Goal: Information Seeking & Learning: Learn about a topic

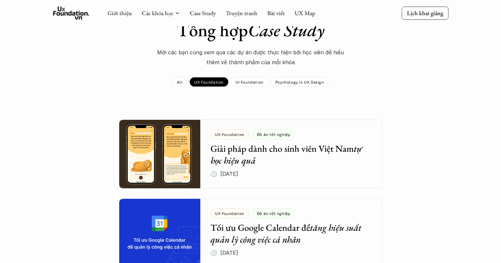
scroll to position [66, 0]
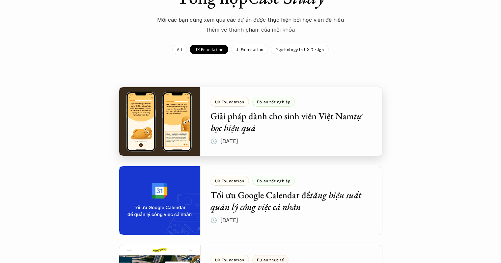
click at [235, 119] on div at bounding box center [251, 121] width 264 height 69
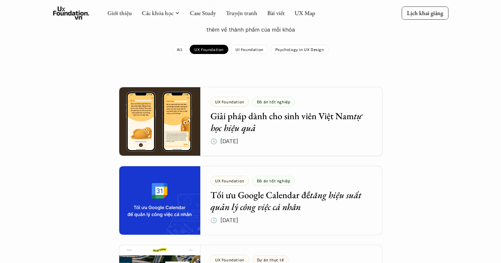
scroll to position [132, 0]
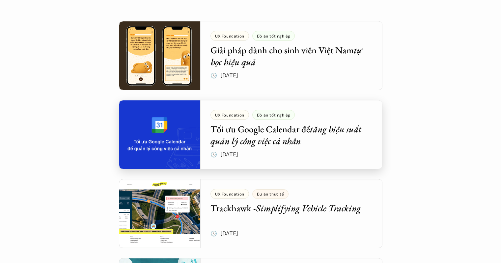
click at [295, 133] on div at bounding box center [251, 134] width 264 height 69
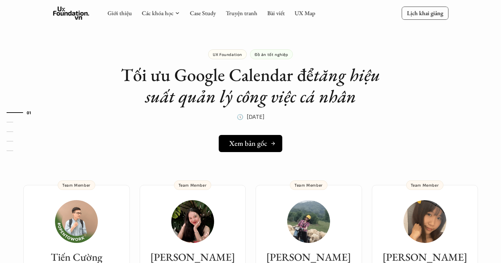
click at [258, 145] on h5 "Xem bản gốc" at bounding box center [248, 143] width 38 height 9
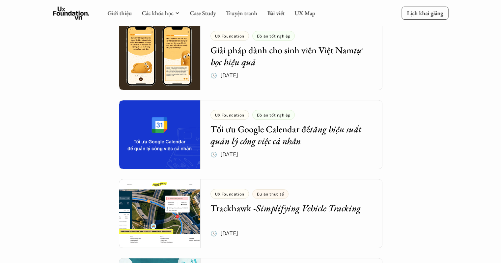
scroll to position [99, 0]
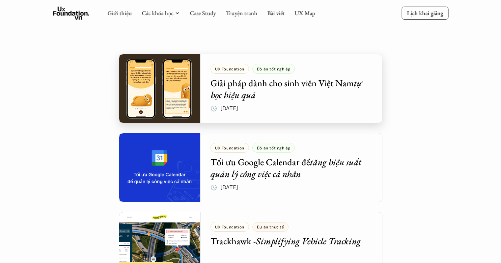
click at [266, 89] on div at bounding box center [251, 88] width 264 height 69
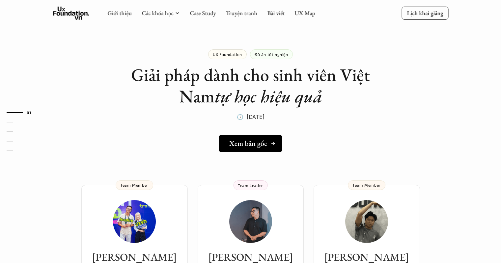
click at [241, 145] on h5 "Xem bản gốc" at bounding box center [248, 143] width 38 height 9
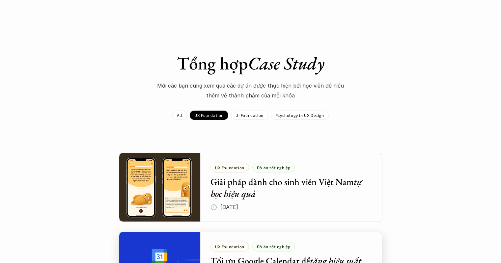
scroll to position [99, 0]
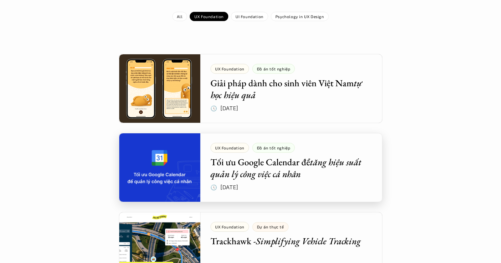
click at [261, 162] on div at bounding box center [251, 167] width 264 height 69
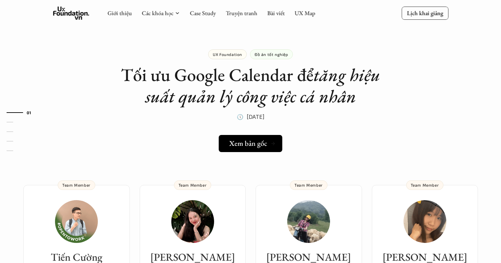
click at [244, 142] on h5 "Xem bản gốc" at bounding box center [248, 143] width 38 height 9
